Goal: Find specific page/section: Find specific page/section

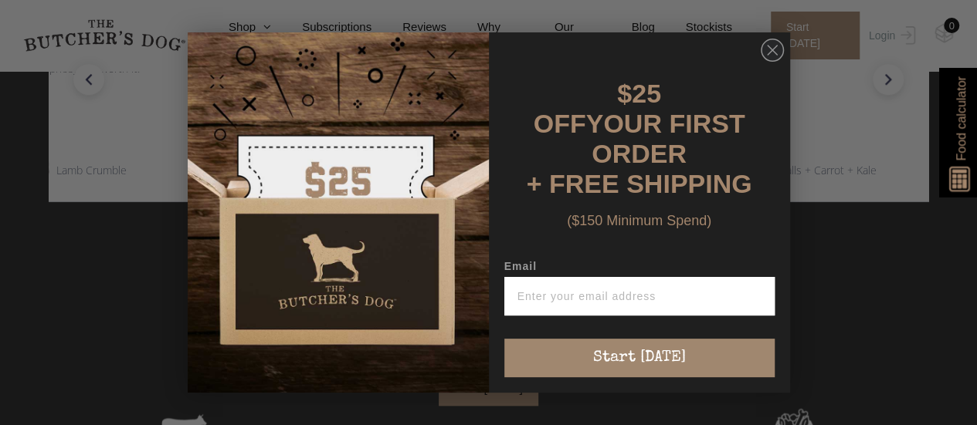
scroll to position [618, 0]
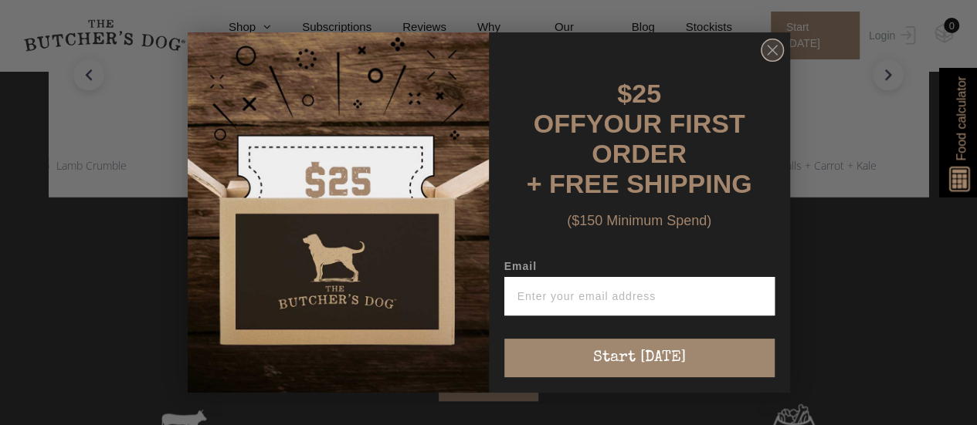
click at [778, 55] on circle "Close dialog" at bounding box center [772, 50] width 22 height 22
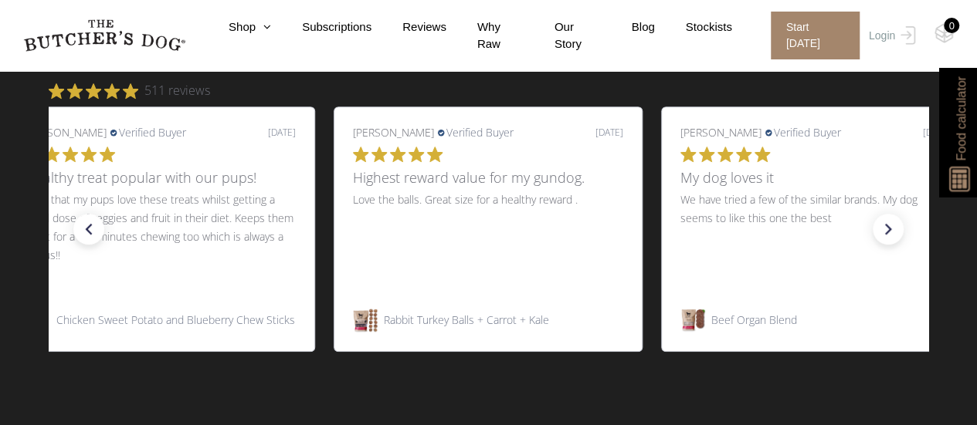
scroll to position [0, 0]
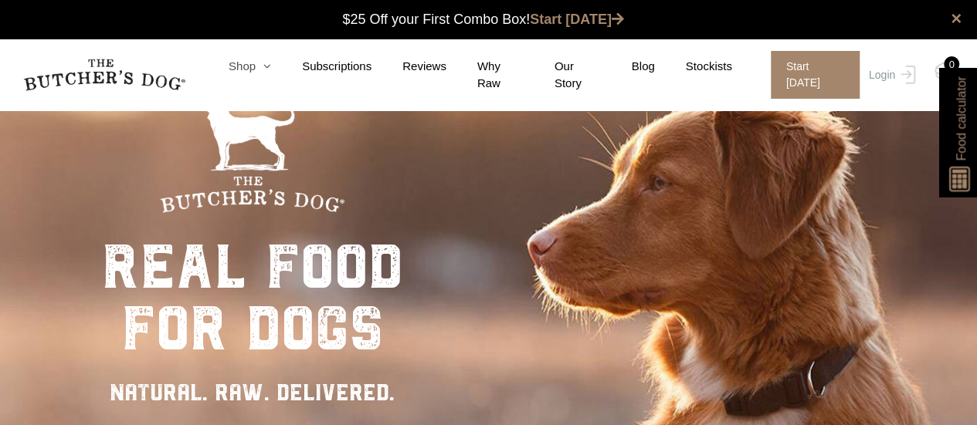
click at [271, 71] on icon at bounding box center [263, 66] width 15 height 12
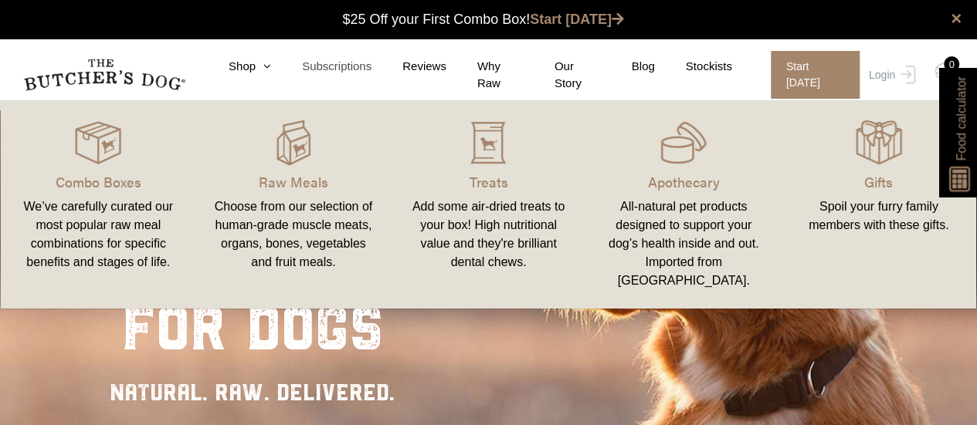
click at [289, 70] on link "Subscriptions" at bounding box center [321, 67] width 100 height 18
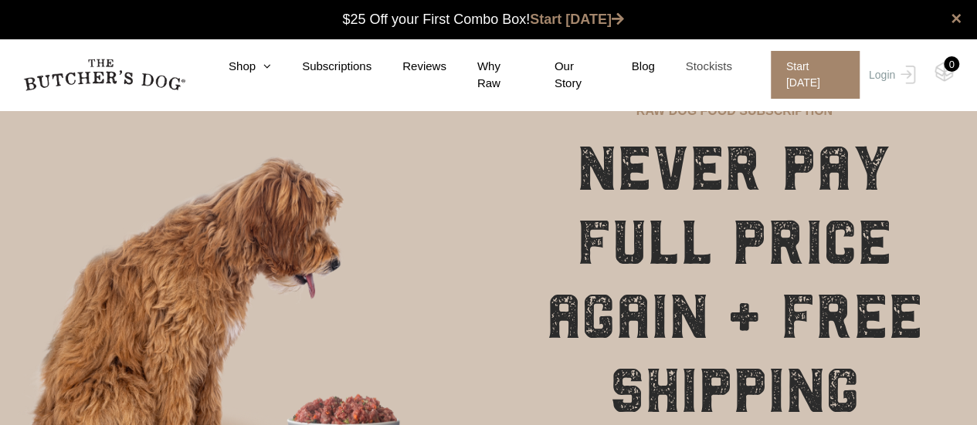
click at [730, 71] on link "Stockists" at bounding box center [693, 67] width 77 height 18
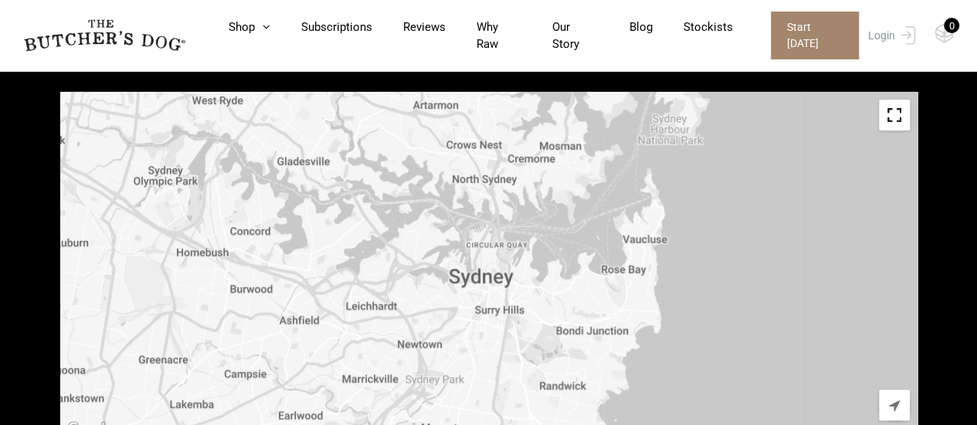
scroll to position [630, 0]
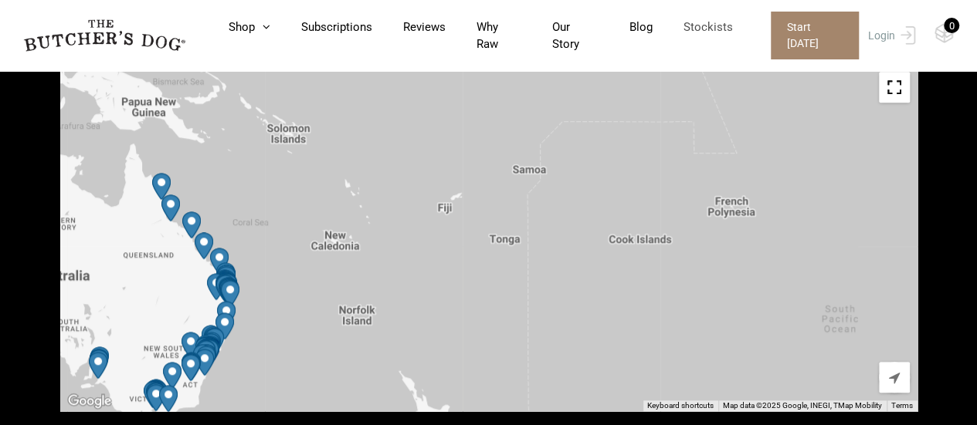
click at [710, 30] on link "Stockists" at bounding box center [692, 28] width 80 height 18
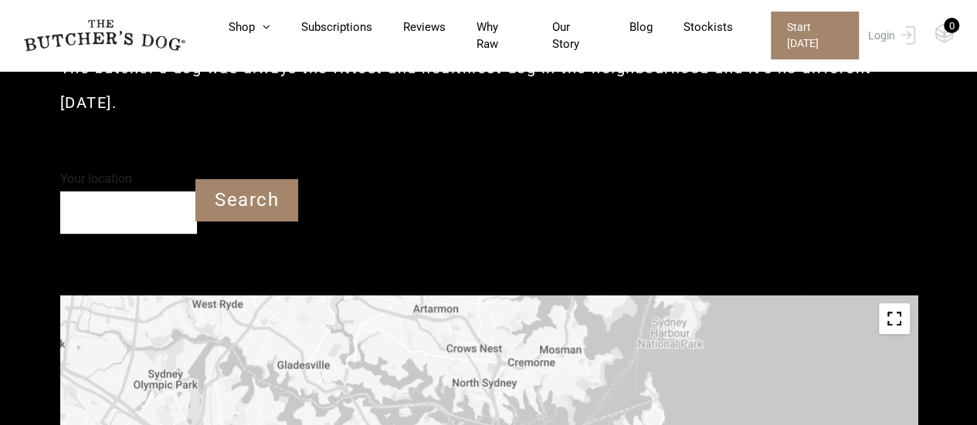
click at [102, 206] on input "Your location" at bounding box center [128, 212] width 137 height 42
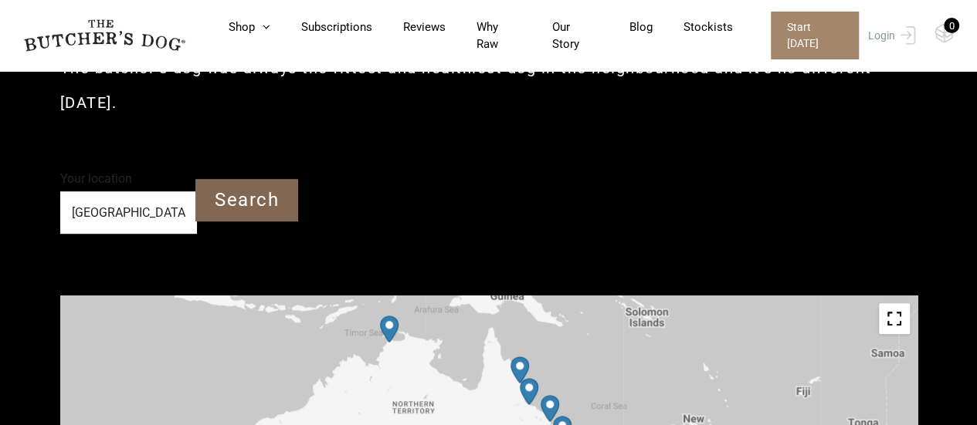
click at [228, 195] on input "Search" at bounding box center [246, 200] width 103 height 42
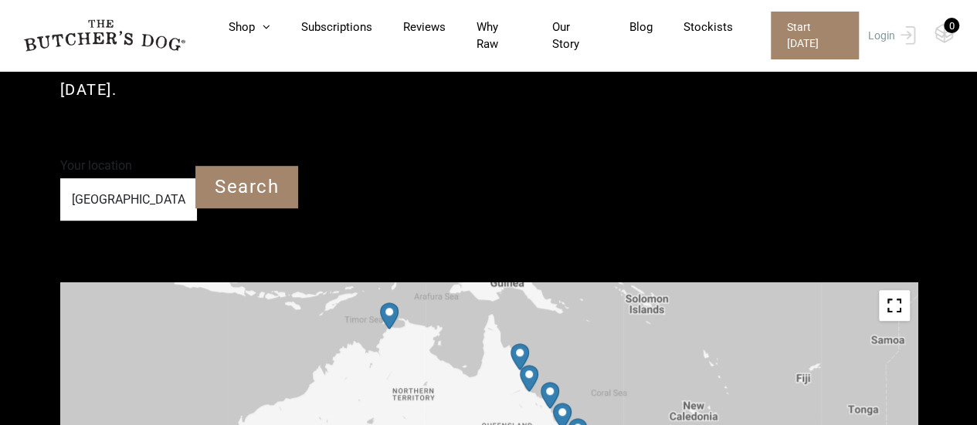
scroll to position [398, 0]
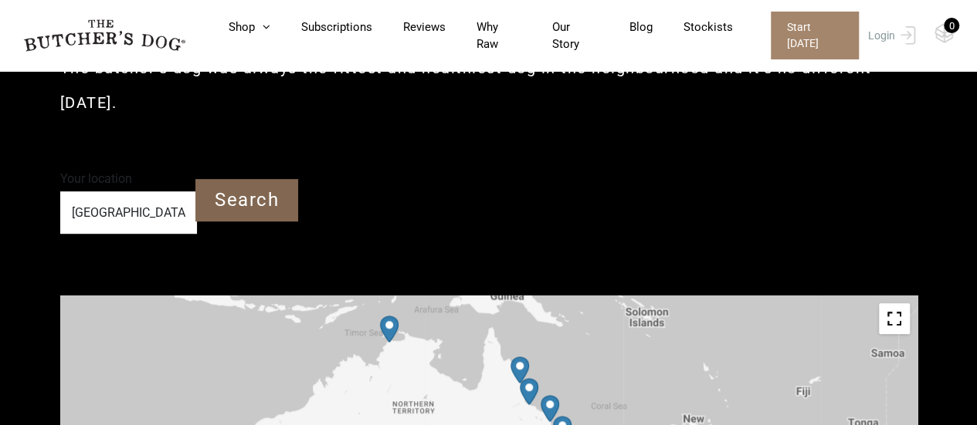
click at [253, 195] on input "Search" at bounding box center [246, 200] width 103 height 42
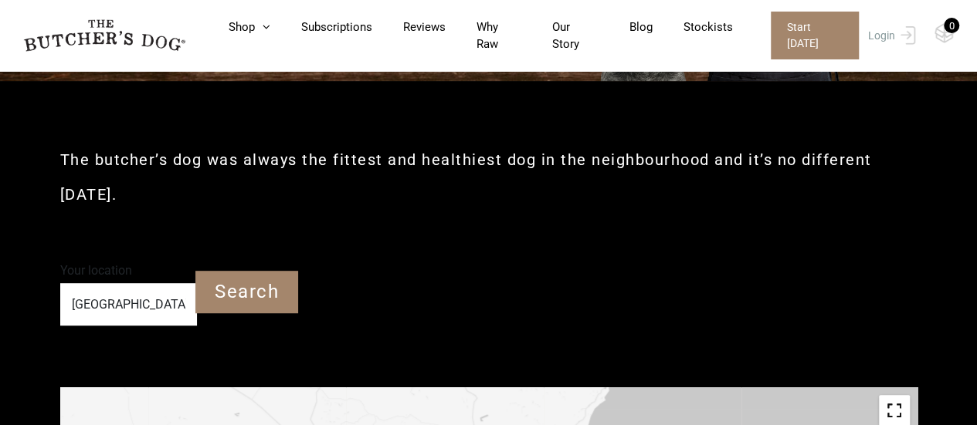
scroll to position [321, 0]
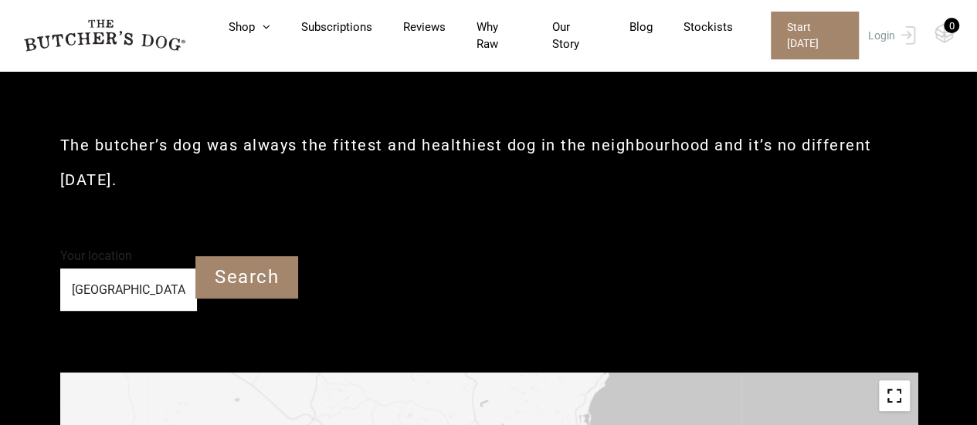
drag, startPoint x: 175, startPoint y: 292, endPoint x: 25, endPoint y: 290, distance: 150.6
click at [167, 209] on div "The butcher’s dog was always the fittest and healthiest dog in the neighbourhoo…" at bounding box center [488, 155] width 857 height 178
click at [188, 277] on input "[GEOGRAPHIC_DATA]" at bounding box center [128, 290] width 137 height 42
drag, startPoint x: 169, startPoint y: 292, endPoint x: 17, endPoint y: 299, distance: 152.3
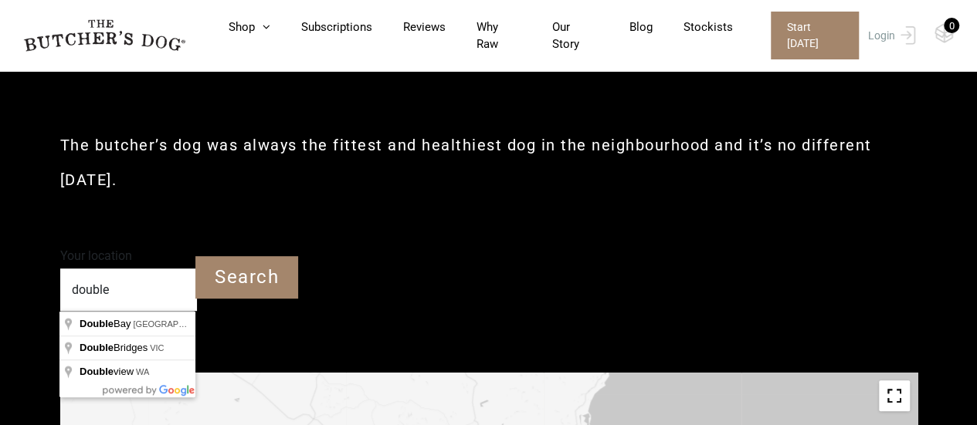
type input "[GEOGRAPHIC_DATA]"
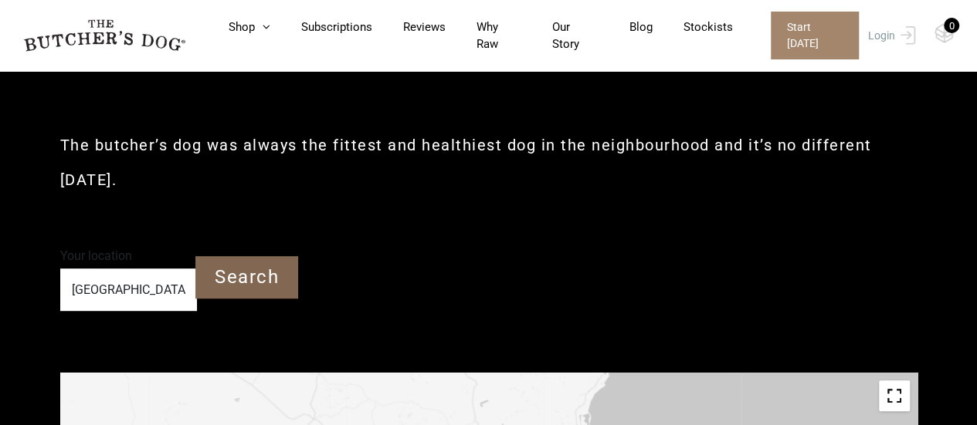
click at [236, 280] on input "Search" at bounding box center [246, 277] width 103 height 42
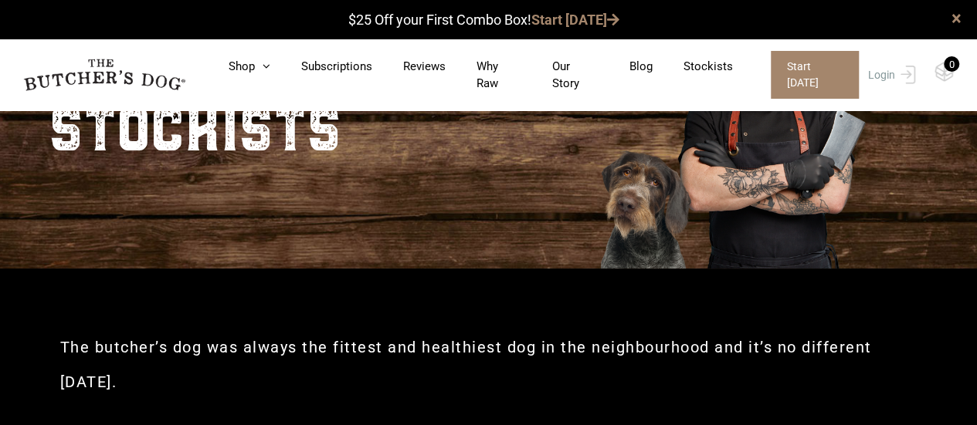
scroll to position [0, 0]
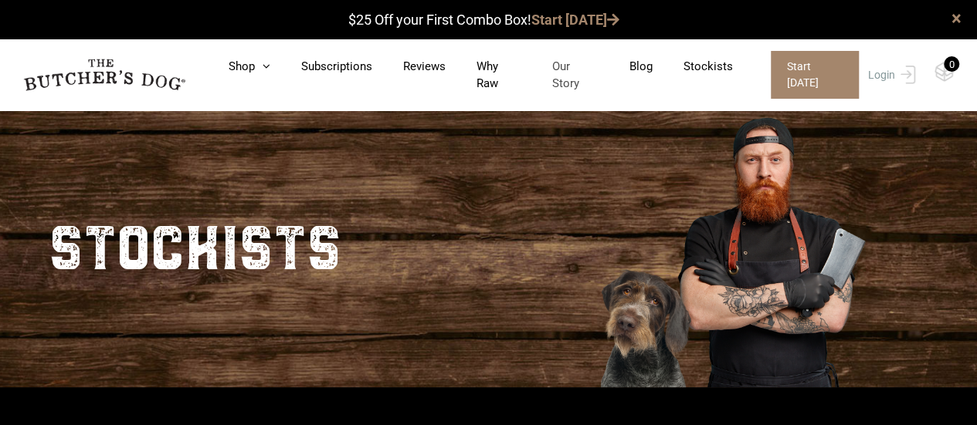
click at [573, 69] on link "Our Story" at bounding box center [559, 75] width 77 height 35
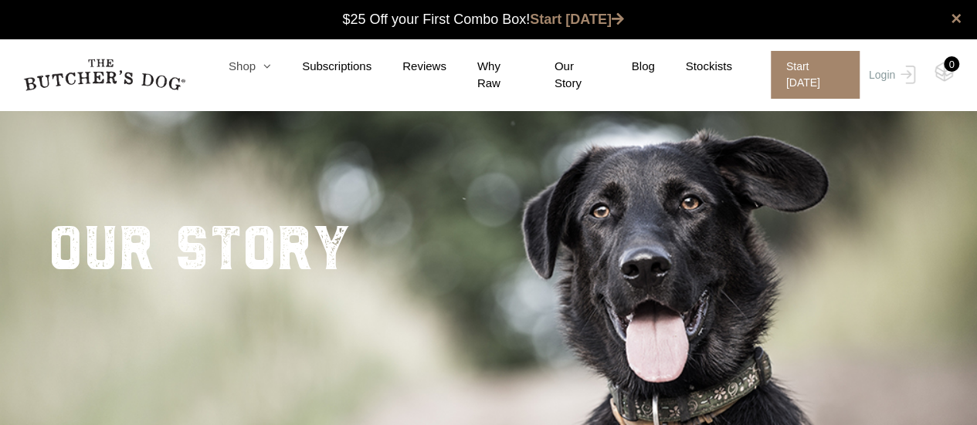
click at [271, 72] on icon at bounding box center [263, 66] width 15 height 12
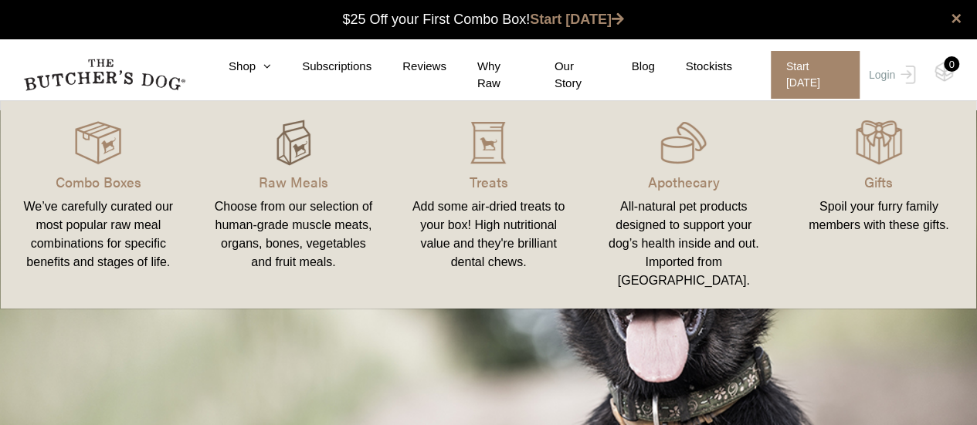
click at [298, 158] on img at bounding box center [293, 143] width 46 height 46
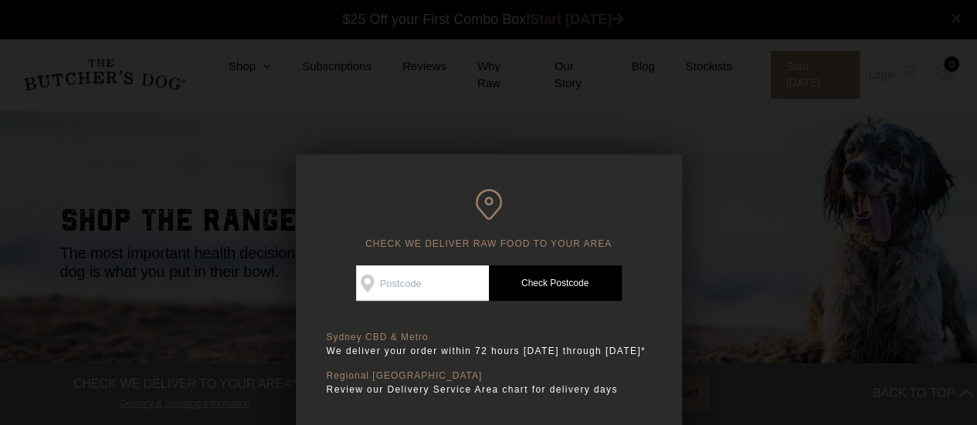
click at [424, 284] on input "Check Availability At" at bounding box center [422, 284] width 133 height 36
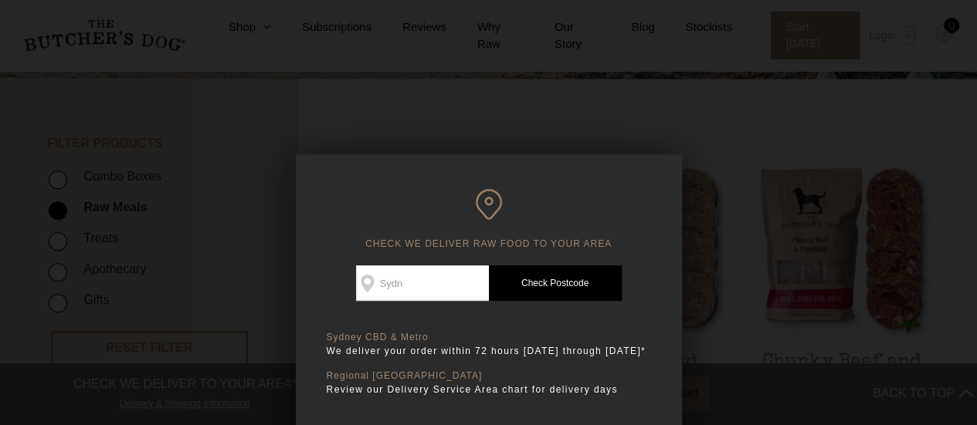
scroll to position [309, 0]
click at [440, 282] on input "Sydn" at bounding box center [422, 284] width 133 height 36
type input "S"
type input "2023"
click at [568, 286] on link "Check Postcode" at bounding box center [555, 284] width 133 height 36
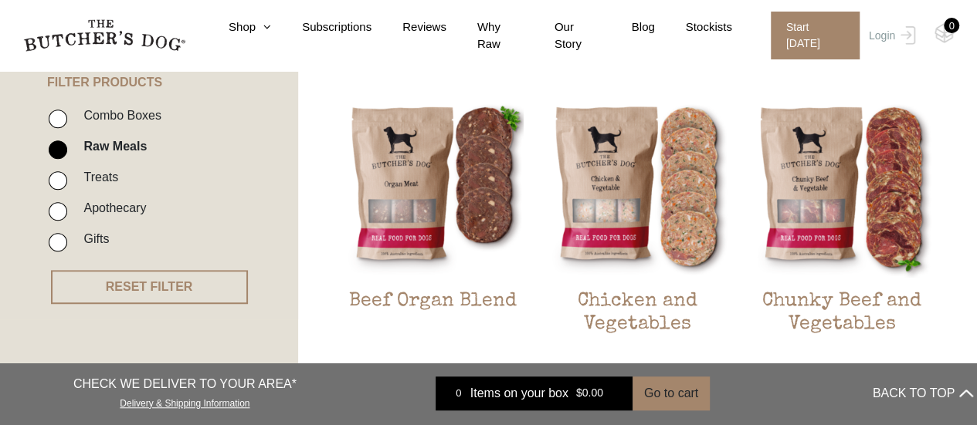
scroll to position [386, 0]
